Goal: Find contact information: Find contact information

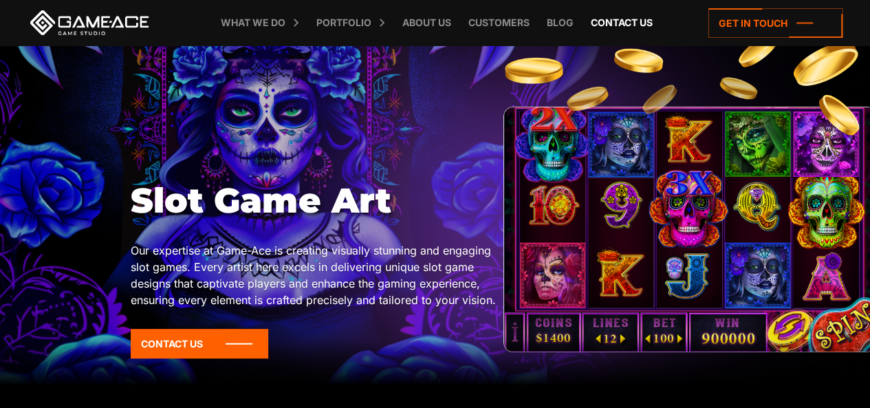
click at [624, 28] on link "Contact us" at bounding box center [622, 22] width 76 height 45
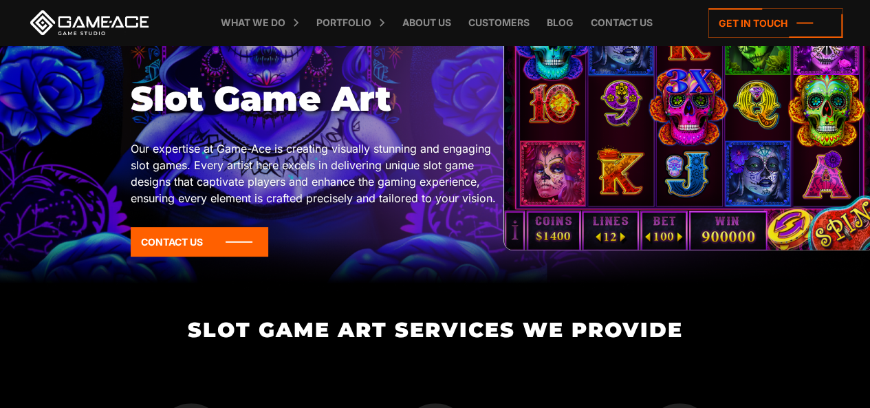
scroll to position [275, 0]
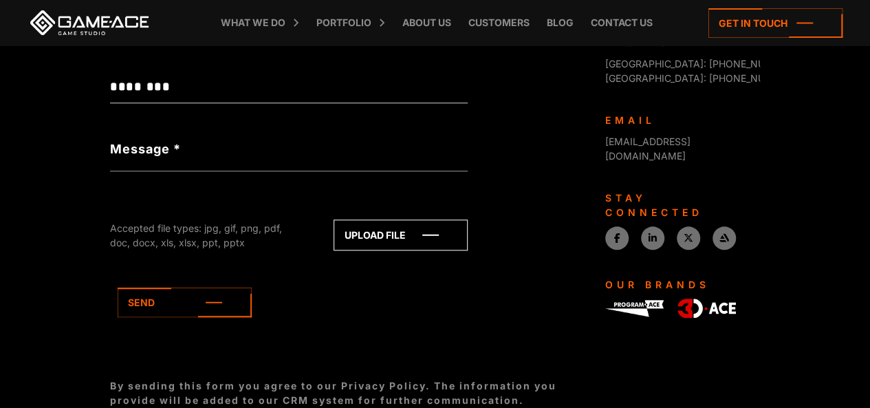
click at [105, 21] on link at bounding box center [90, 22] width 124 height 25
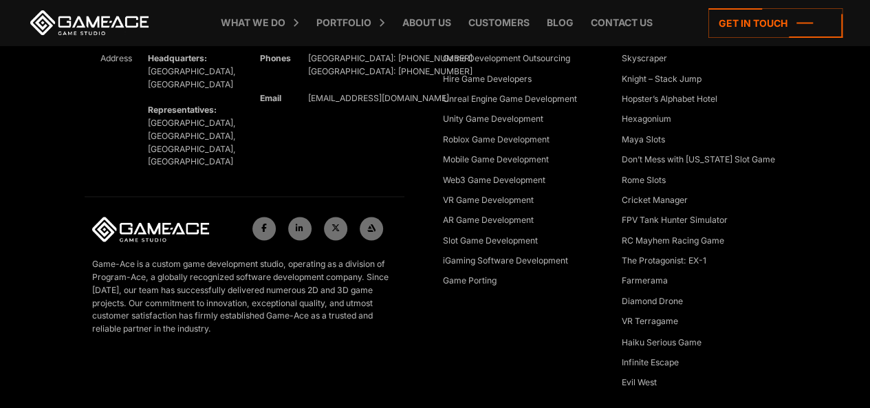
scroll to position [6084, 0]
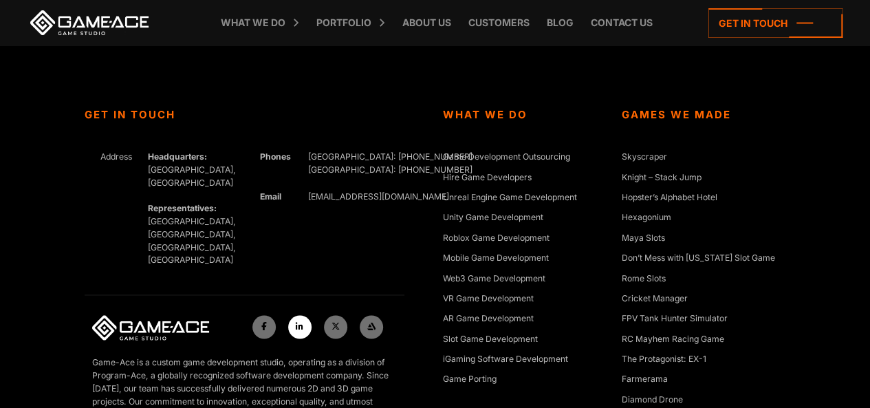
click at [296, 322] on icon at bounding box center [300, 326] width 8 height 8
